Goal: Find specific fact: Find contact information

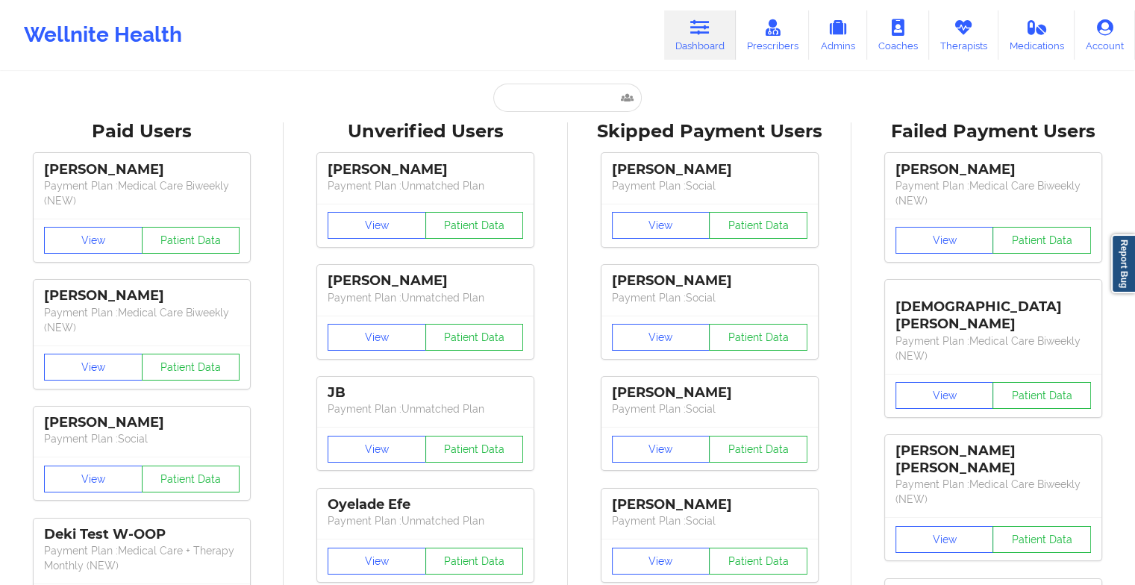
click at [572, 96] on input "text" at bounding box center [567, 98] width 148 height 28
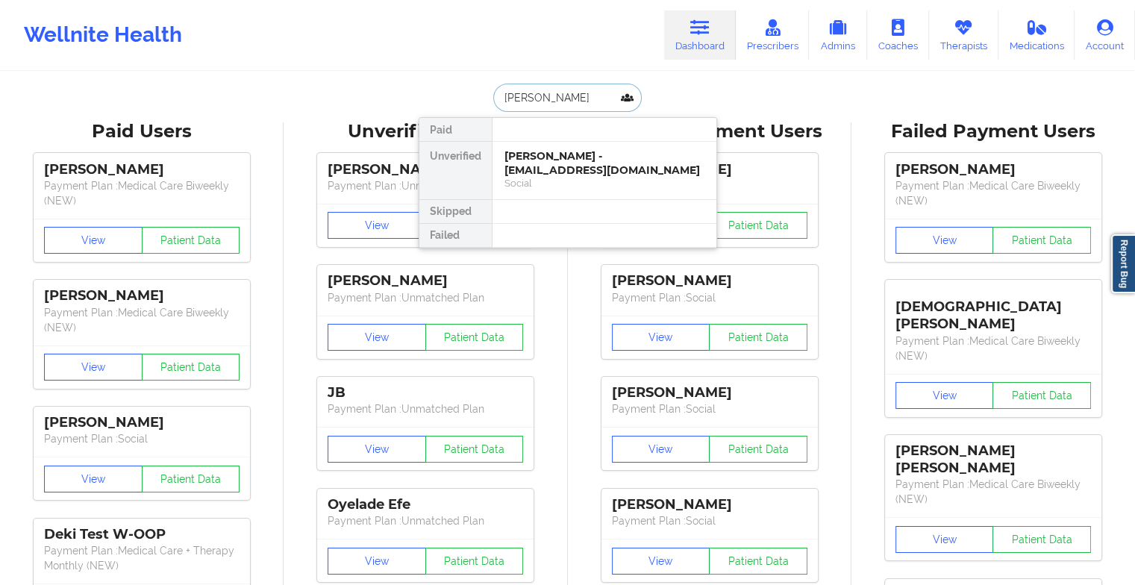
type input "[PERSON_NAME]"
click at [576, 156] on div "[PERSON_NAME] - [EMAIL_ADDRESS][DOMAIN_NAME]" at bounding box center [605, 163] width 200 height 28
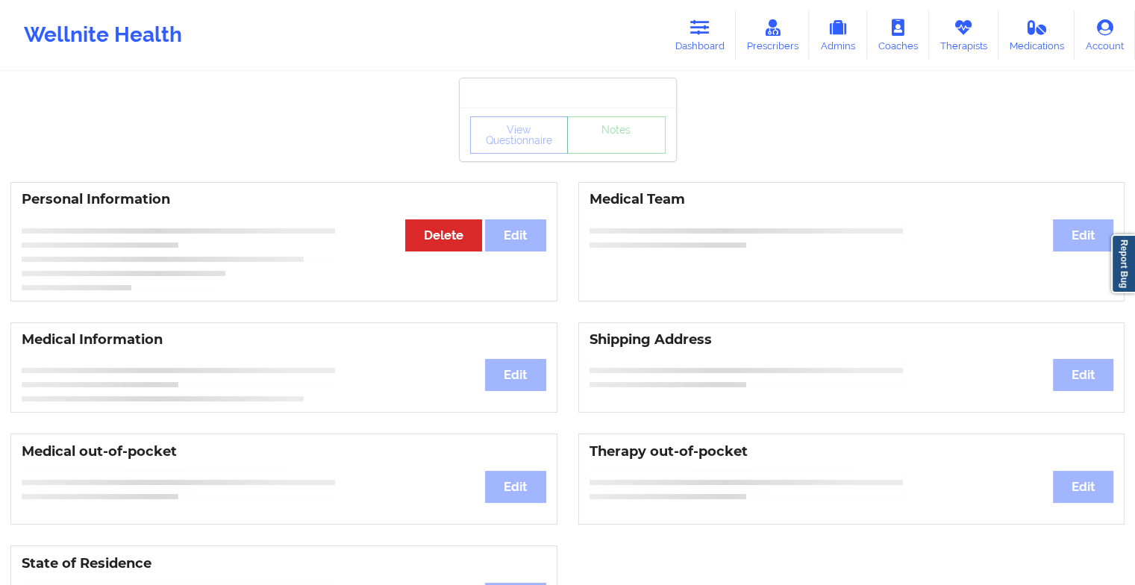
click at [614, 152] on div "View Questionnaire Notes" at bounding box center [568, 134] width 196 height 37
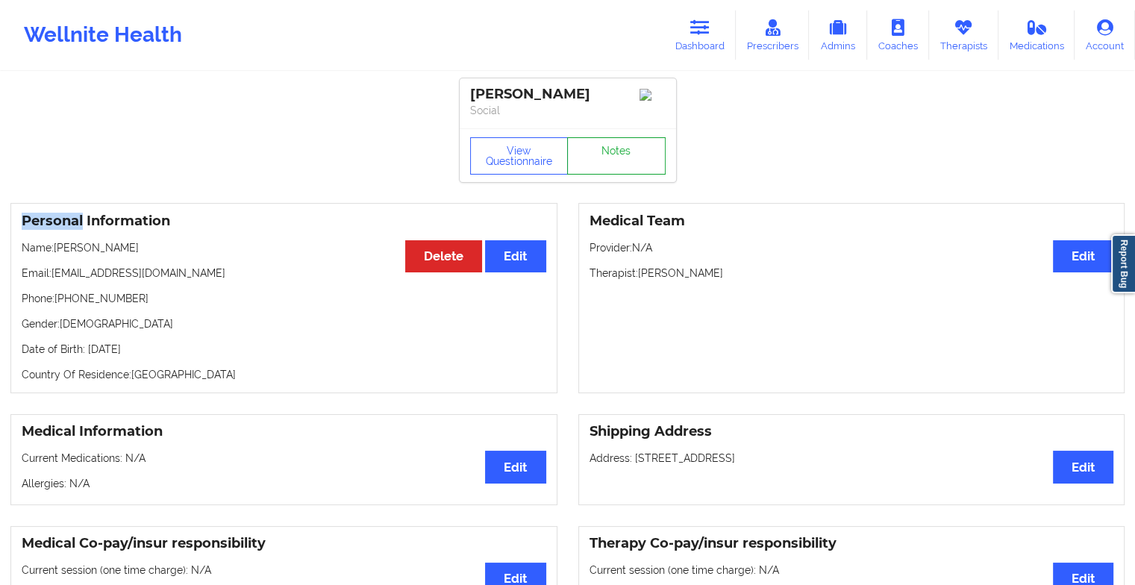
click at [614, 152] on link "Notes" at bounding box center [616, 155] width 99 height 37
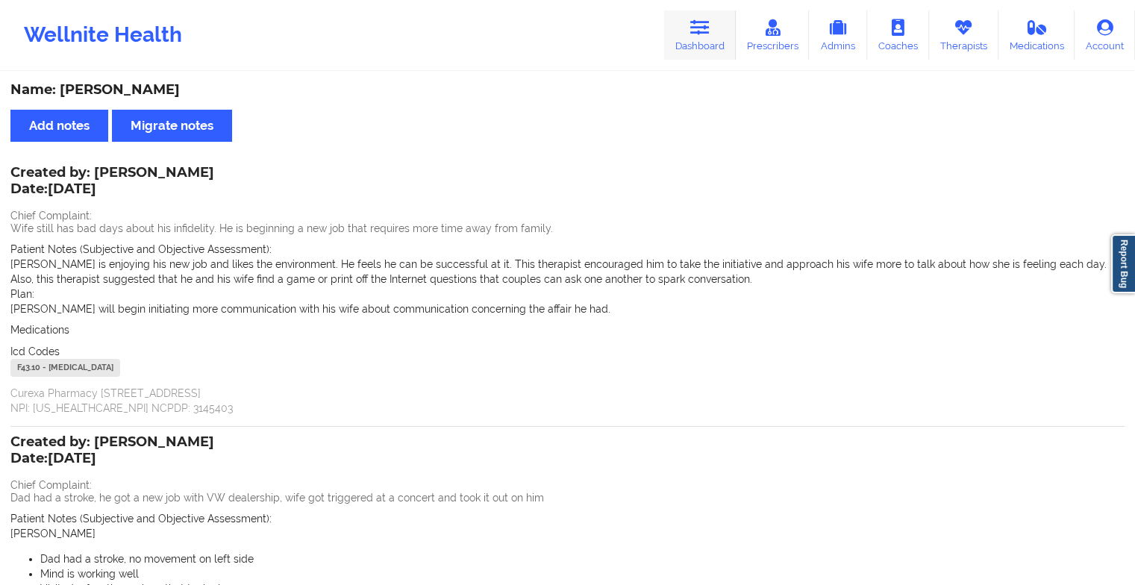
click at [696, 30] on icon at bounding box center [699, 27] width 19 height 16
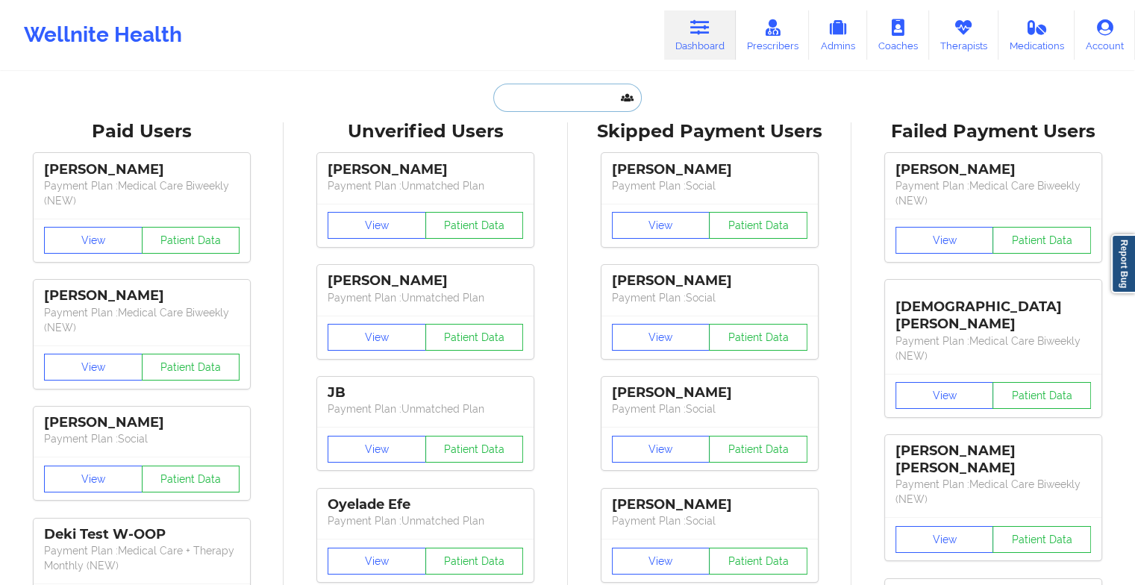
click at [551, 92] on input "text" at bounding box center [567, 98] width 148 height 28
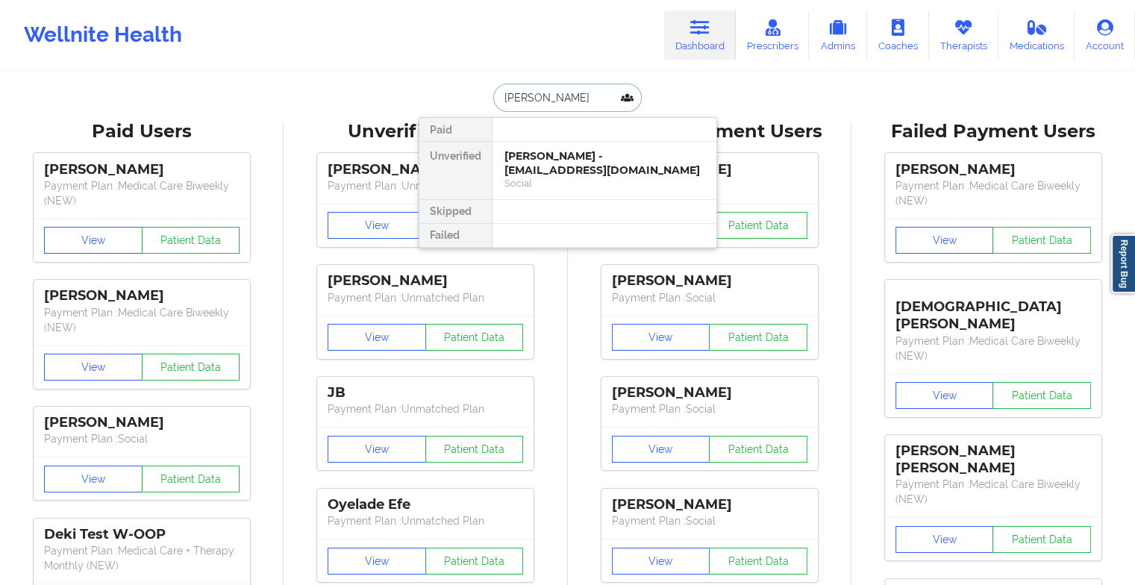
drag, startPoint x: 553, startPoint y: 99, endPoint x: 440, endPoint y: 107, distance: 113.8
click at [440, 107] on div "[PERSON_NAME] fi Paid Unverified [PERSON_NAME] - [EMAIL_ADDRESS][DOMAIN_NAME] S…" at bounding box center [568, 98] width 299 height 28
type input "[PERSON_NAME]"
click at [569, 156] on div "[PERSON_NAME] - [EMAIL_ADDRESS][DOMAIN_NAME]" at bounding box center [605, 163] width 200 height 28
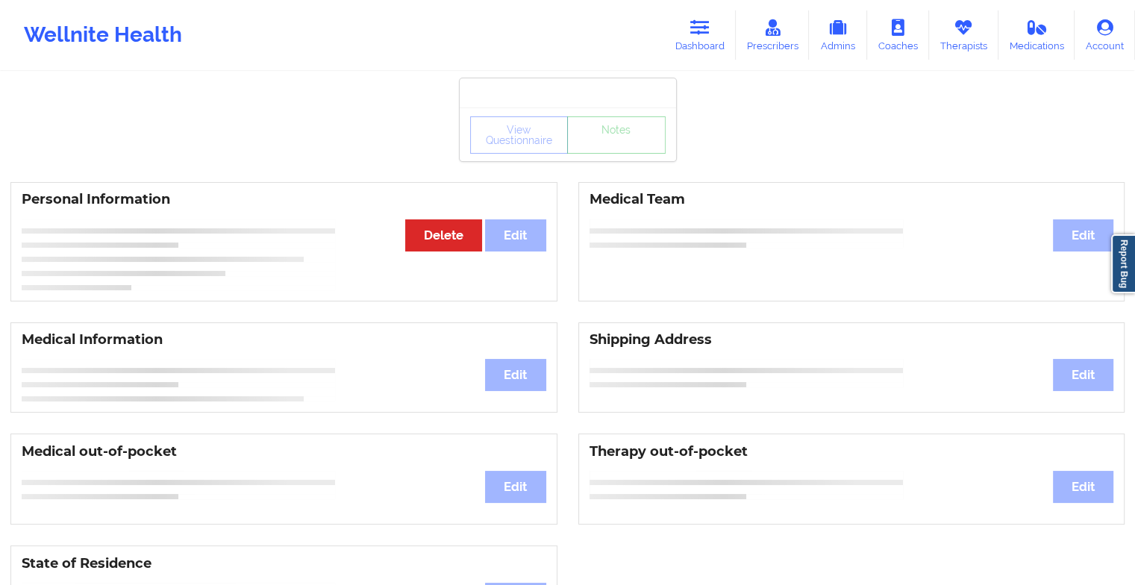
click at [612, 153] on div "View Questionnaire Notes" at bounding box center [568, 134] width 216 height 54
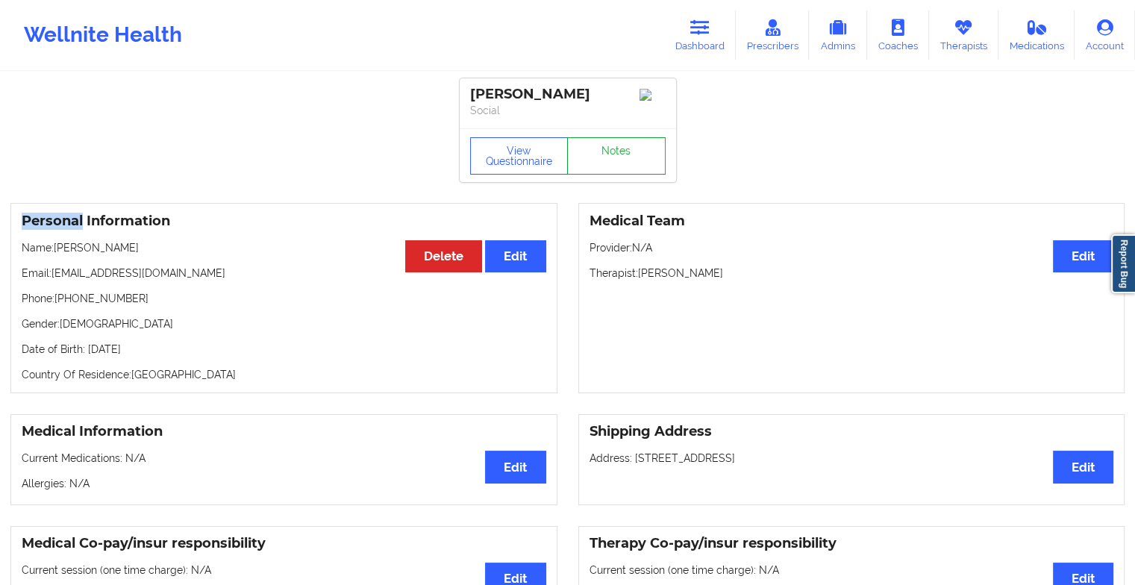
click at [612, 153] on link "Notes" at bounding box center [616, 155] width 99 height 37
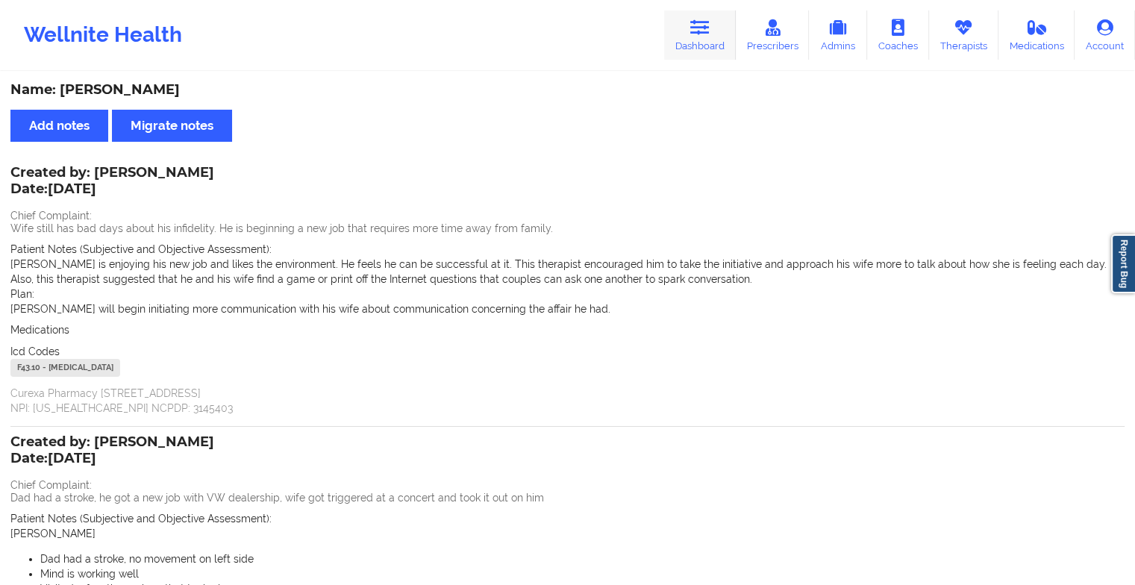
click at [701, 44] on link "Dashboard" at bounding box center [700, 34] width 72 height 49
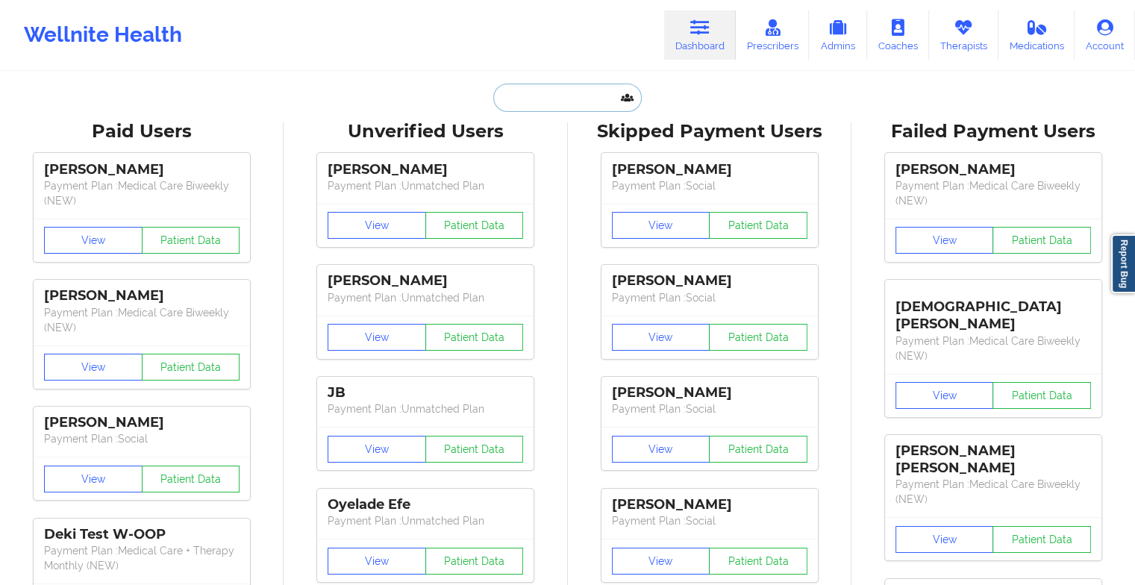
click at [558, 93] on input "text" at bounding box center [567, 98] width 148 height 28
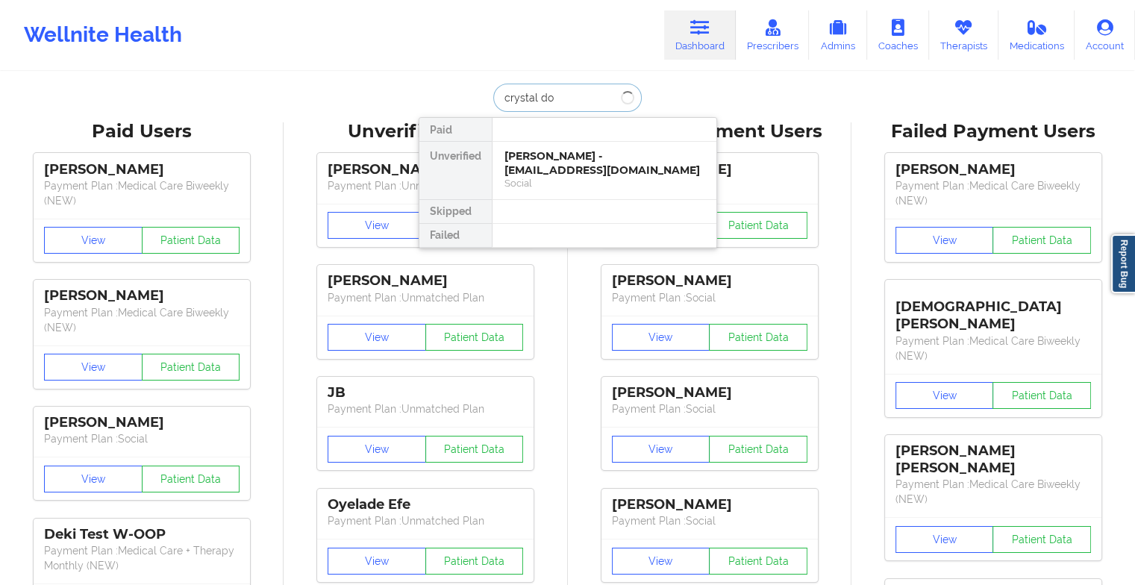
type input "crystal dor"
click at [547, 179] on div "Social" at bounding box center [605, 183] width 200 height 13
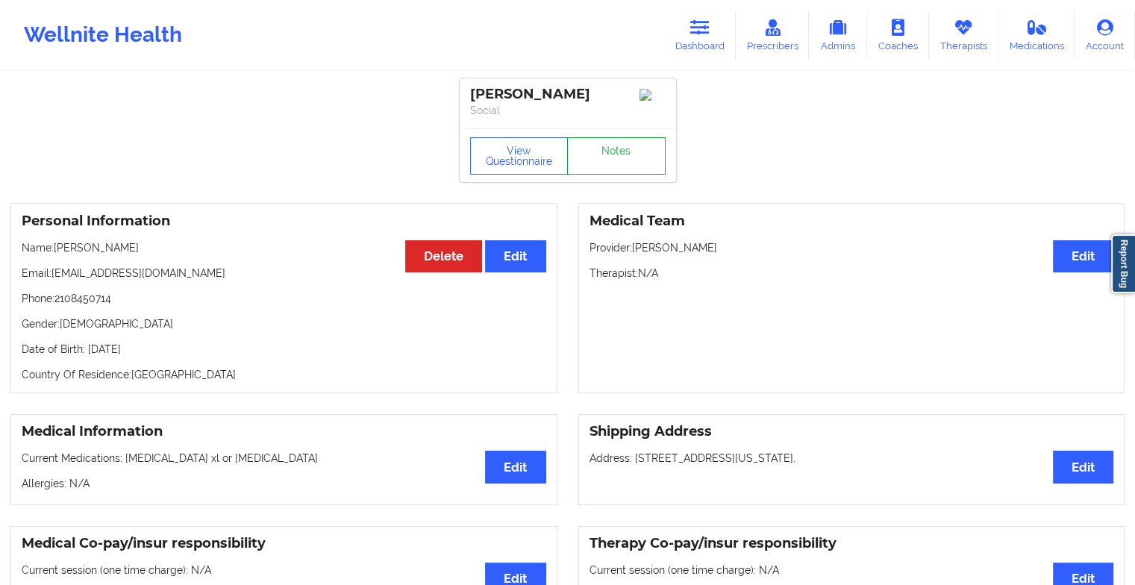
click at [615, 150] on link "Notes" at bounding box center [616, 155] width 99 height 37
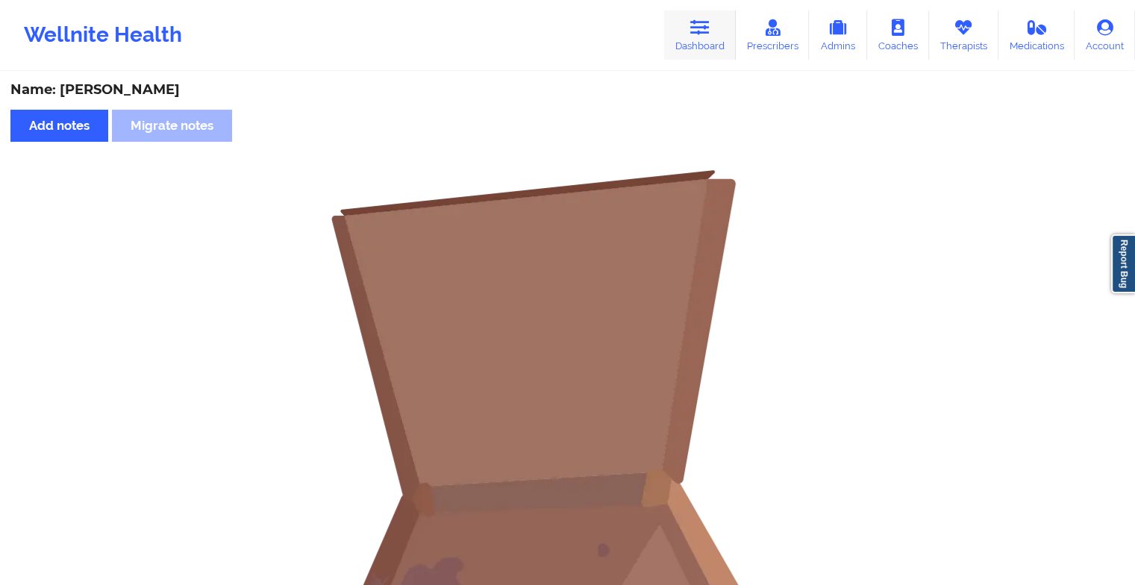
click at [708, 49] on link "Dashboard" at bounding box center [700, 34] width 72 height 49
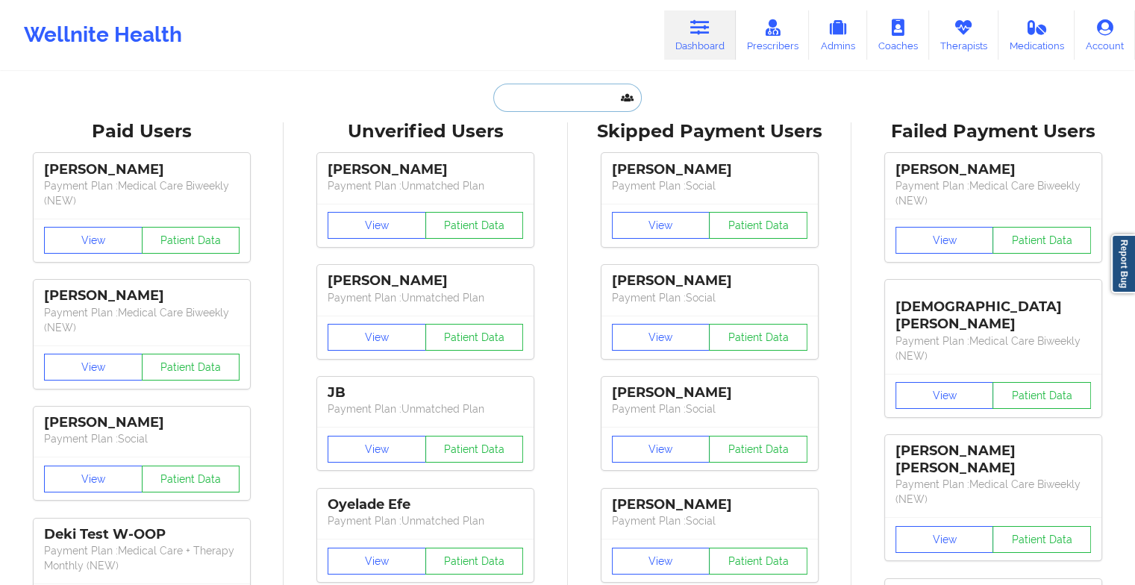
click at [562, 102] on input "text" at bounding box center [567, 98] width 148 height 28
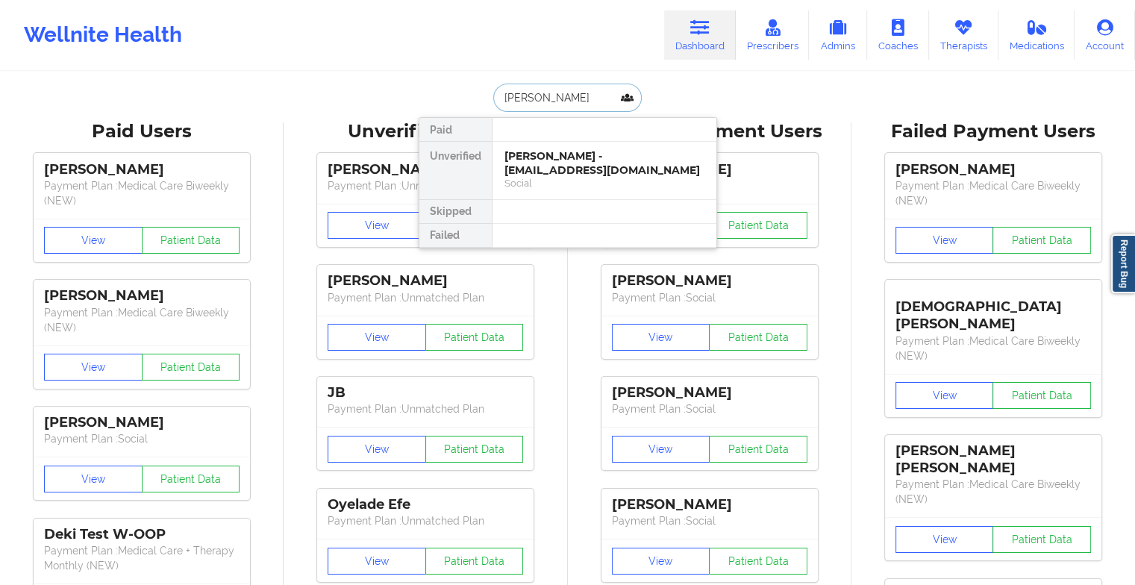
type input "[PERSON_NAME]"
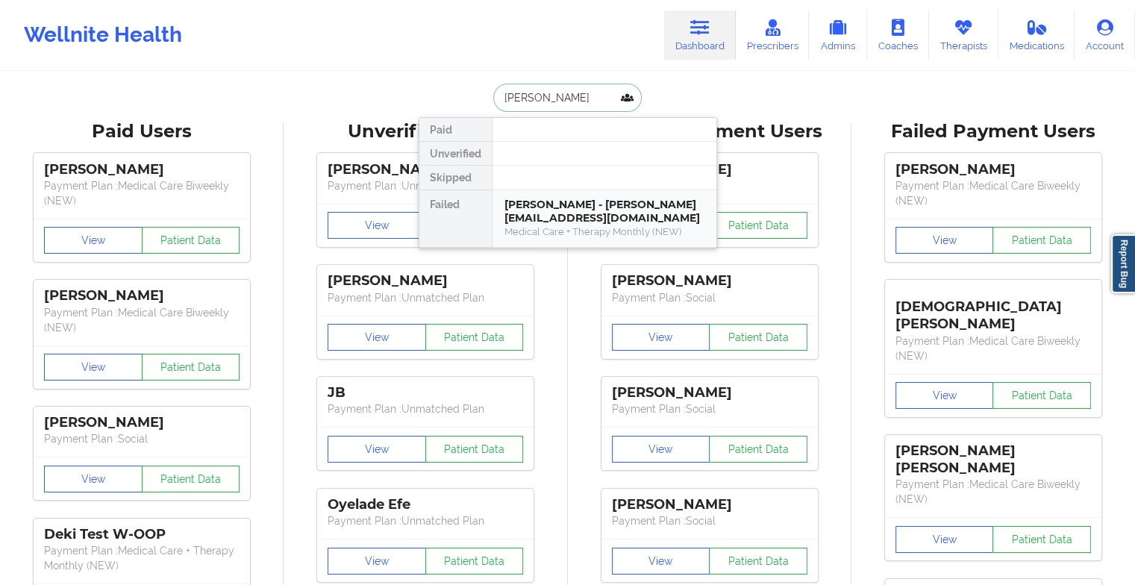
click at [547, 225] on div "Medical Care + Therapy Monthly (NEW)" at bounding box center [605, 231] width 200 height 13
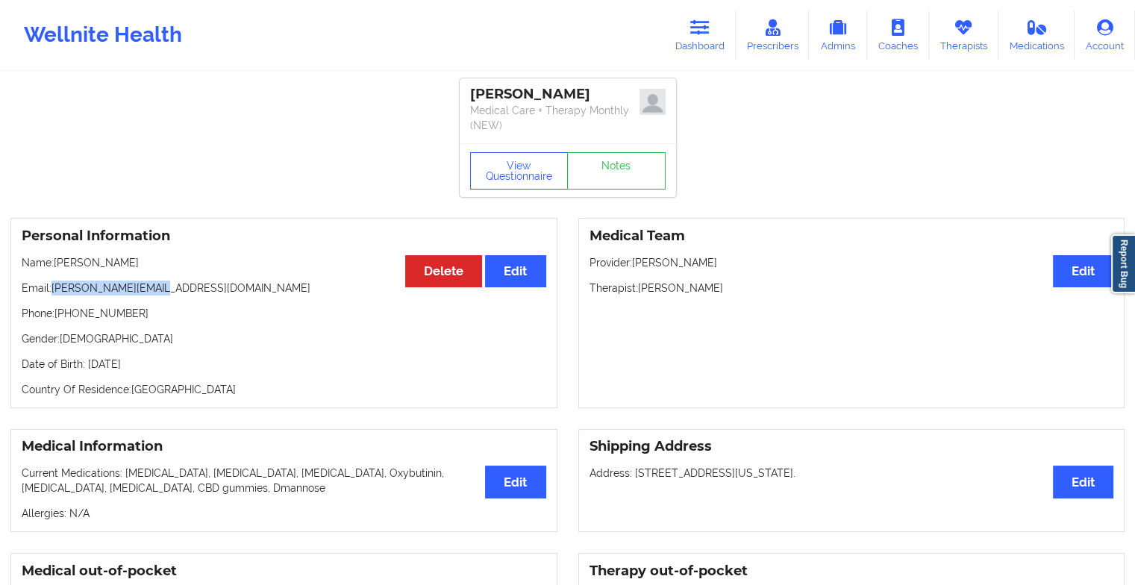
drag, startPoint x: 53, startPoint y: 287, endPoint x: 179, endPoint y: 286, distance: 126.2
click at [179, 286] on p "Email: [PERSON_NAME][EMAIL_ADDRESS][DOMAIN_NAME]" at bounding box center [284, 288] width 525 height 15
copy p "[PERSON_NAME][EMAIL_ADDRESS][DOMAIN_NAME]"
